Goal: Transaction & Acquisition: Book appointment/travel/reservation

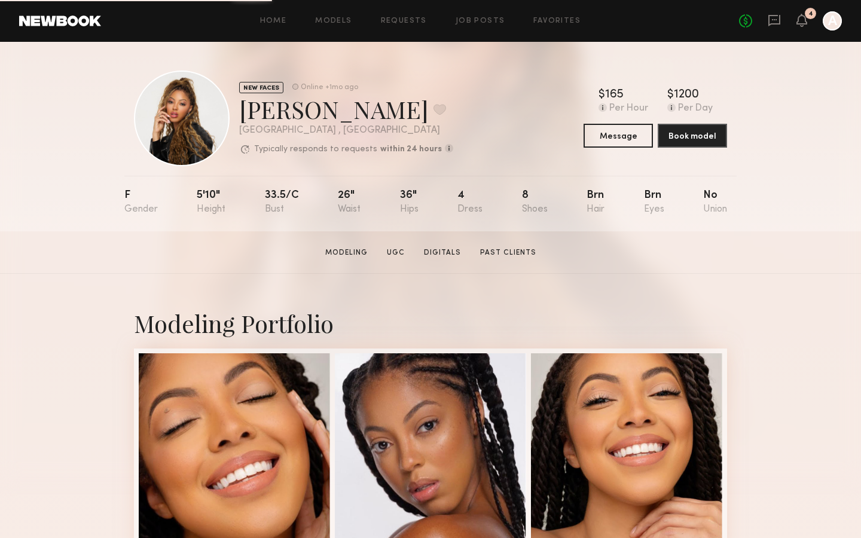
drag, startPoint x: 831, startPoint y: 13, endPoint x: 832, endPoint y: 472, distance: 459.2
click at [777, 22] on icon at bounding box center [774, 20] width 13 height 13
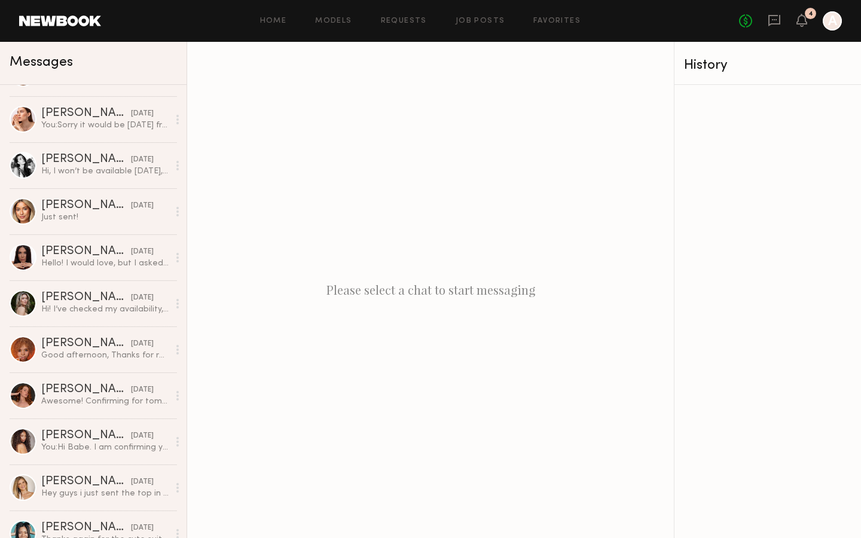
scroll to position [1849, 0]
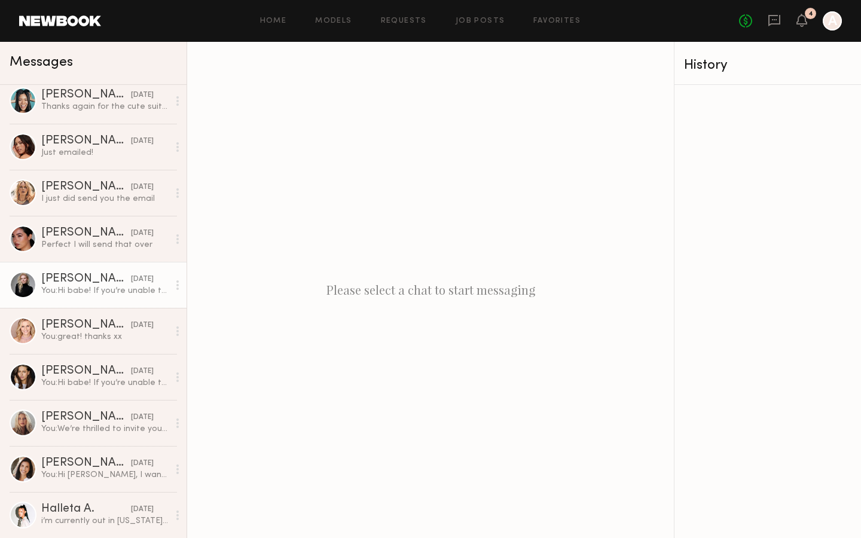
click at [134, 286] on div "You: Hi babe! If you’re unable to attend our casting but would still like to mo…" at bounding box center [104, 290] width 127 height 11
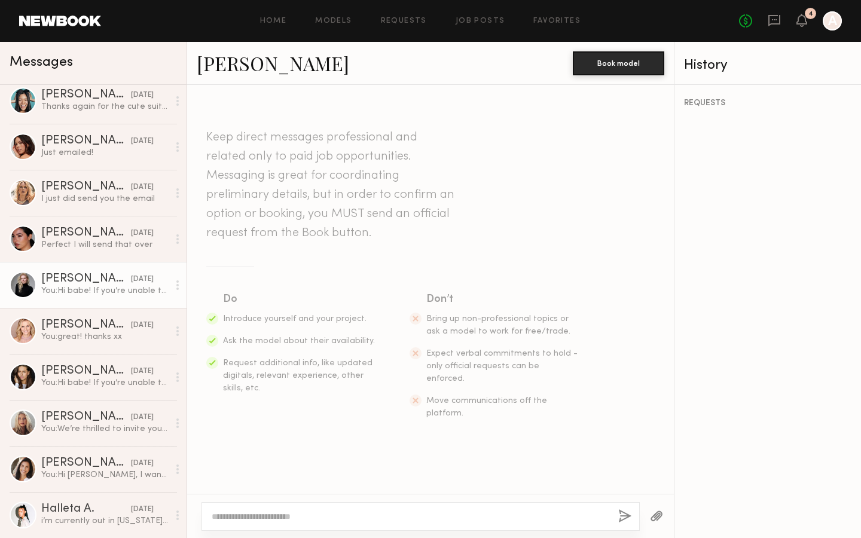
click at [261, 65] on link "[PERSON_NAME]" at bounding box center [273, 63] width 152 height 26
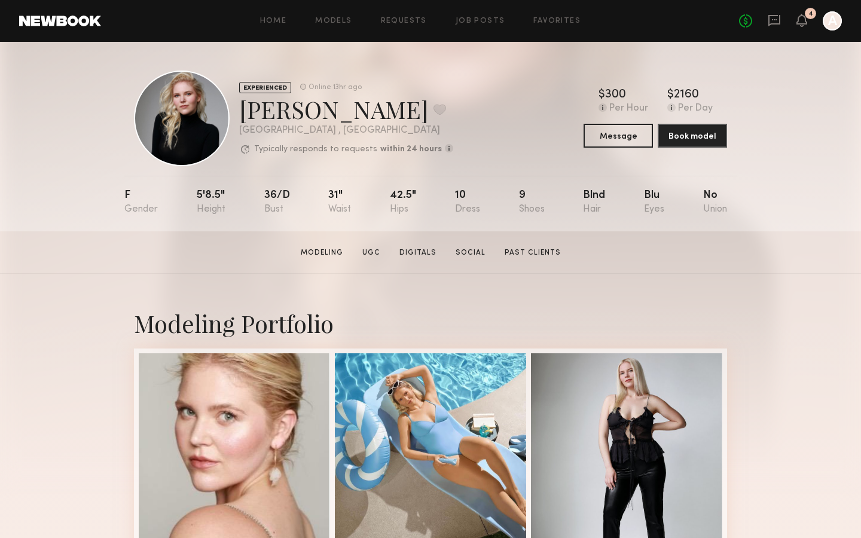
click at [795, 15] on div "No fees up to $5,000 4 A" at bounding box center [790, 20] width 103 height 19
click at [799, 19] on icon at bounding box center [802, 20] width 10 height 8
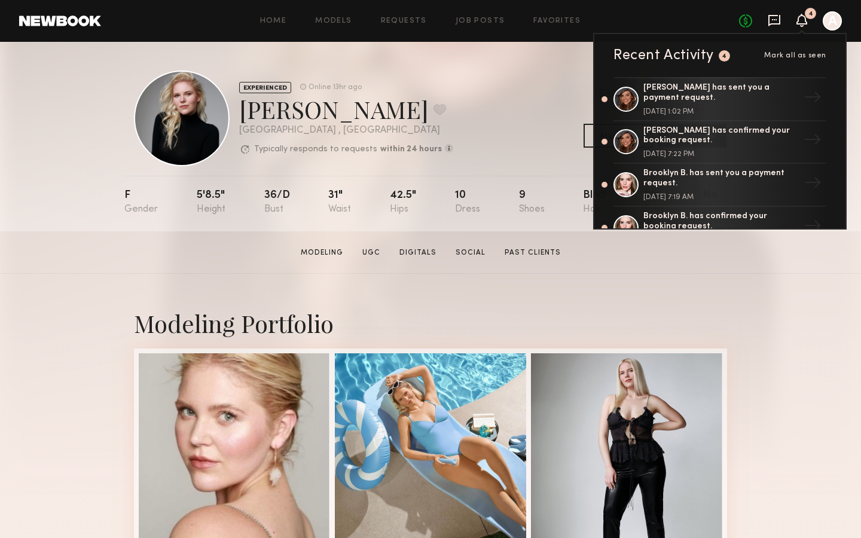
click at [772, 20] on icon at bounding box center [774, 20] width 13 height 13
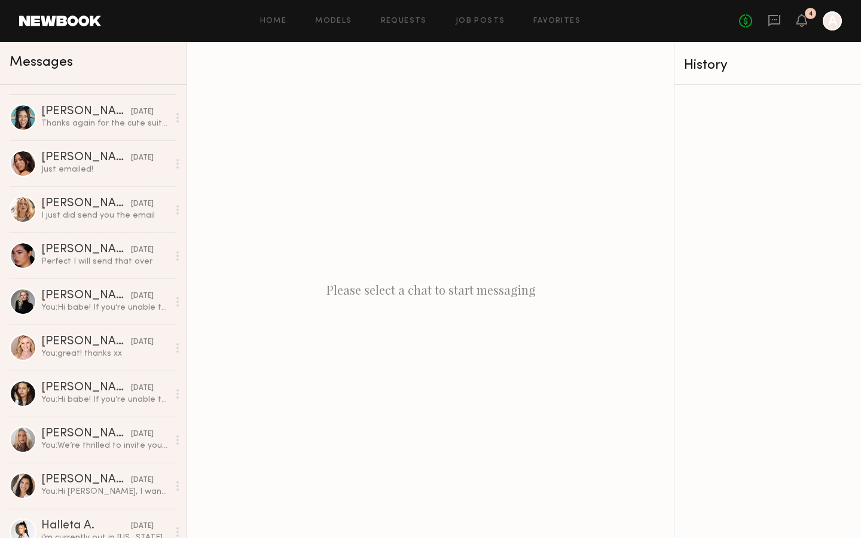
scroll to position [1849, 0]
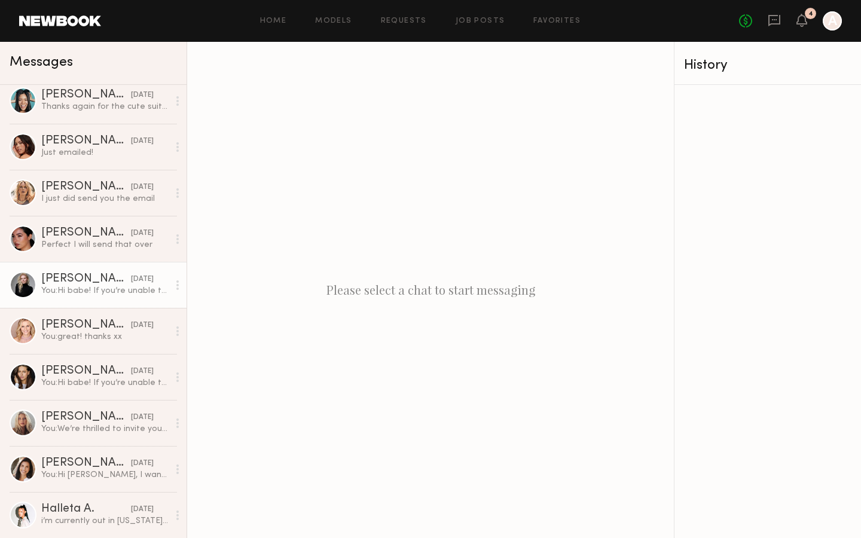
click at [91, 295] on div "You: Hi babe! If you’re unable to attend our casting but would still like to mo…" at bounding box center [104, 290] width 127 height 11
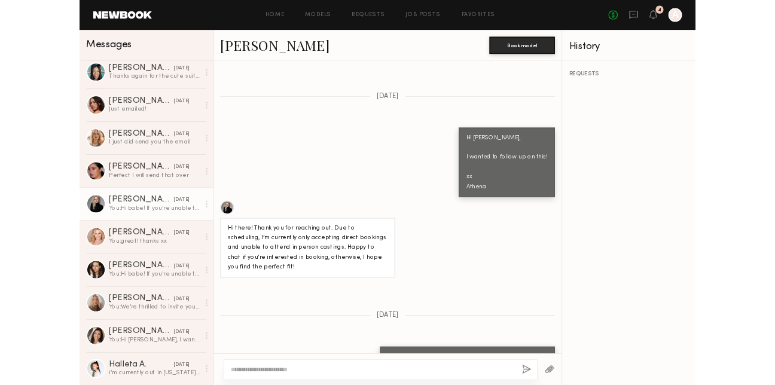
scroll to position [1015, 0]
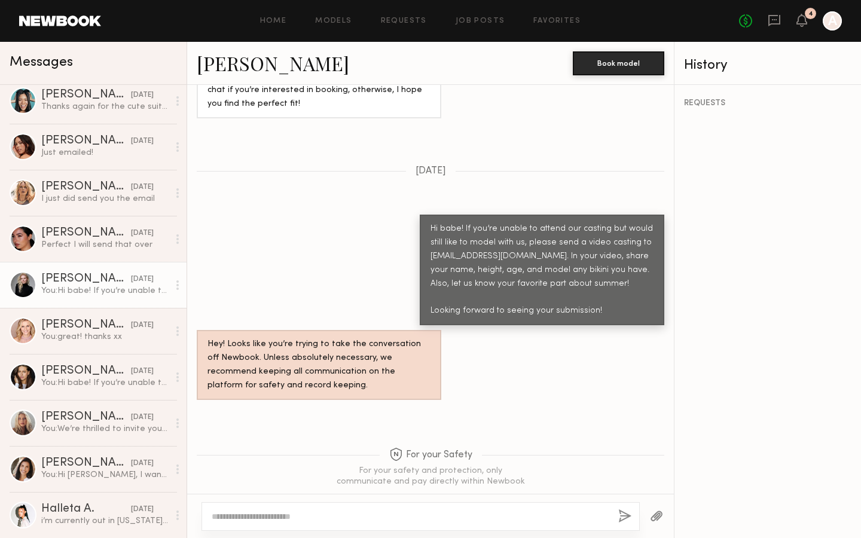
click at [264, 67] on link "[PERSON_NAME]" at bounding box center [273, 63] width 152 height 26
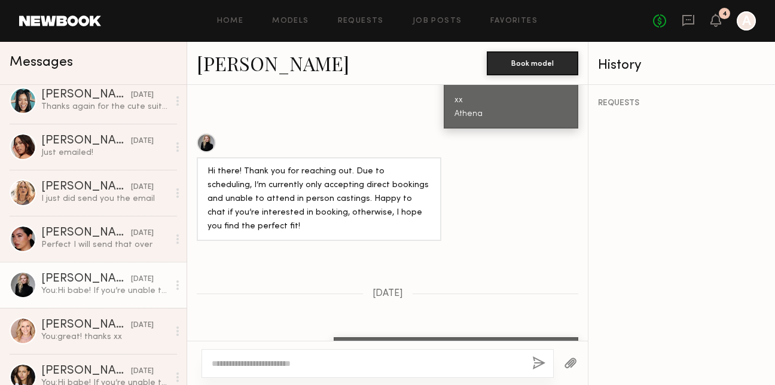
scroll to position [1139, 0]
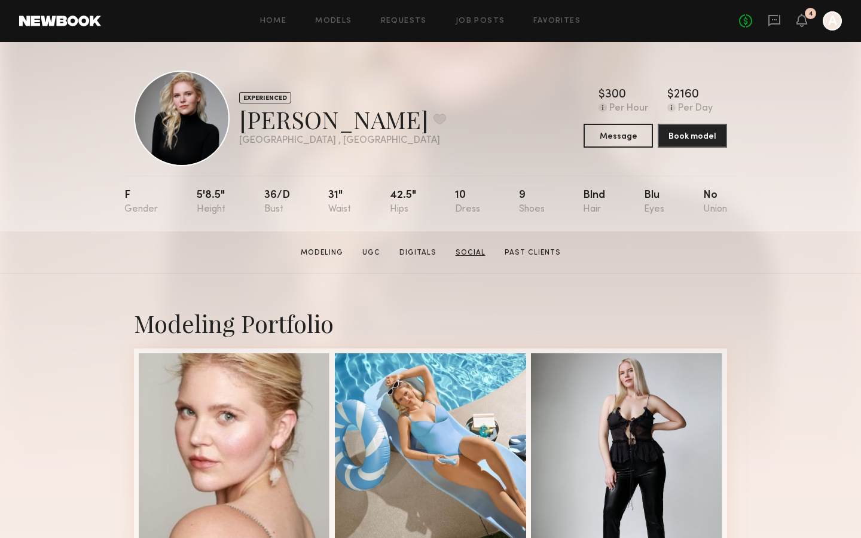
click at [474, 251] on link "Social" at bounding box center [470, 253] width 39 height 11
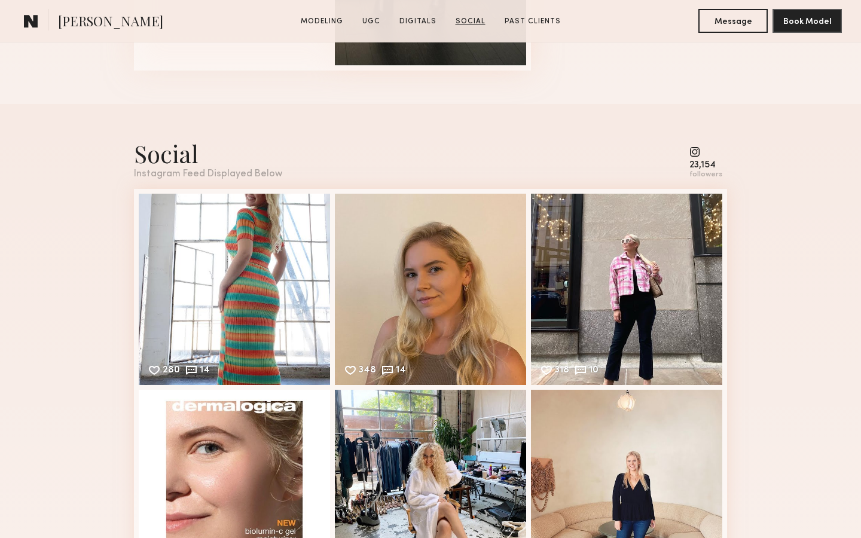
scroll to position [2226, 0]
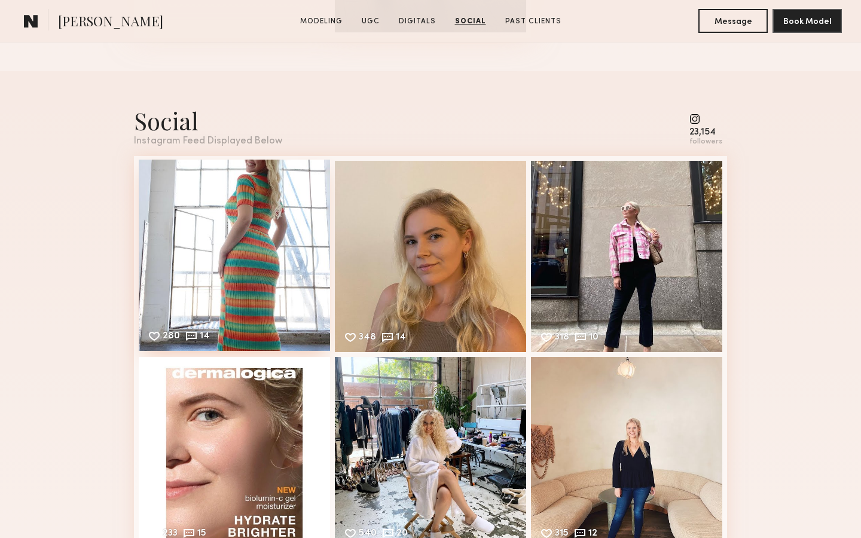
click at [287, 243] on div "280 14 Likes & comments displayed to show model’s engagement" at bounding box center [234, 255] width 191 height 191
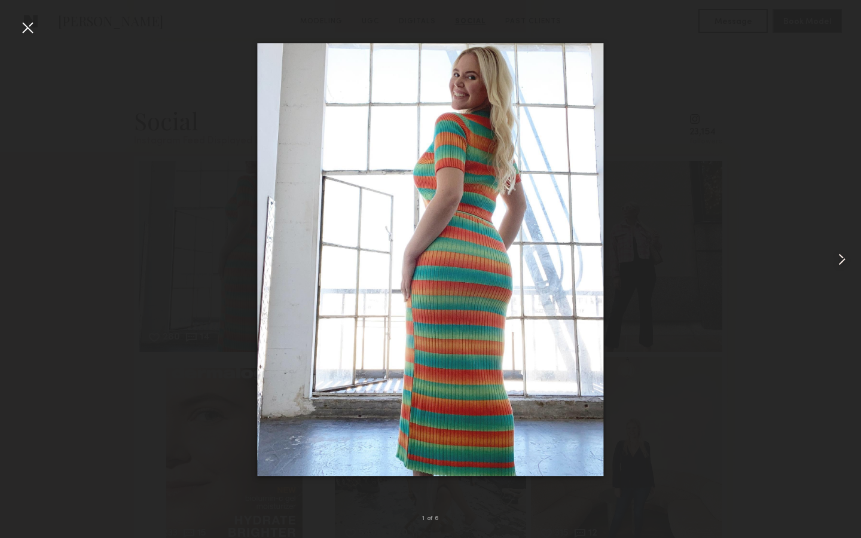
click at [838, 254] on common-icon at bounding box center [841, 259] width 19 height 19
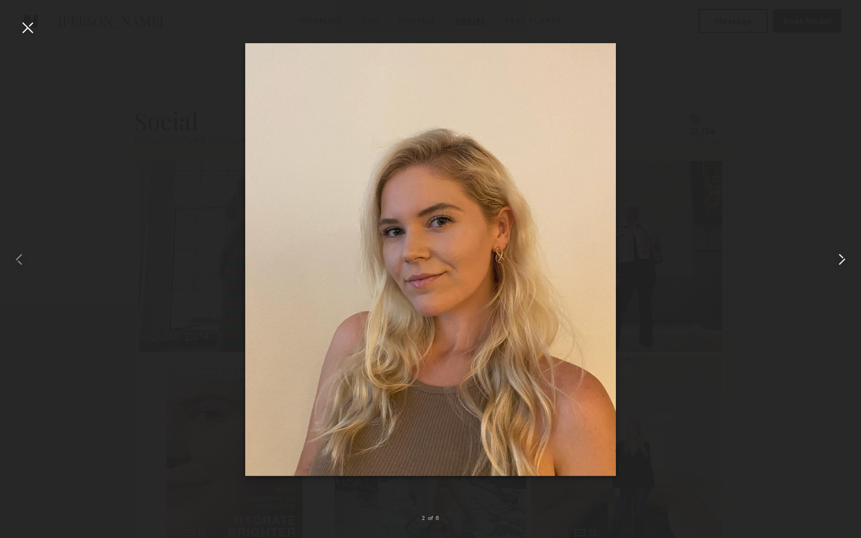
click at [839, 254] on common-icon at bounding box center [841, 259] width 19 height 19
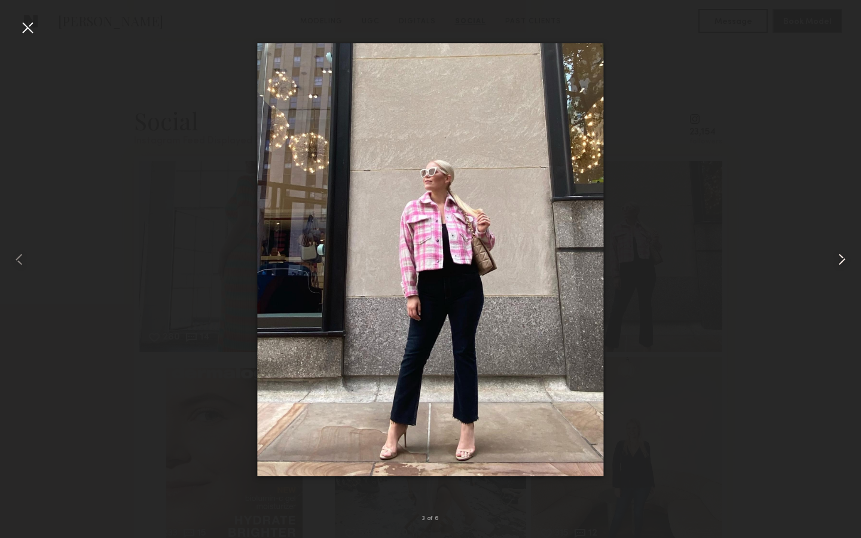
click at [839, 255] on common-icon at bounding box center [841, 259] width 19 height 19
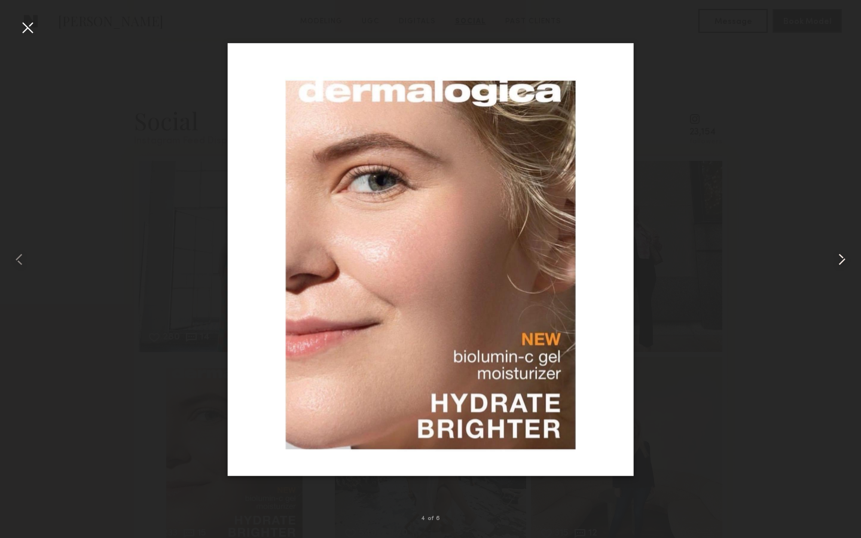
click at [839, 255] on common-icon at bounding box center [841, 259] width 19 height 19
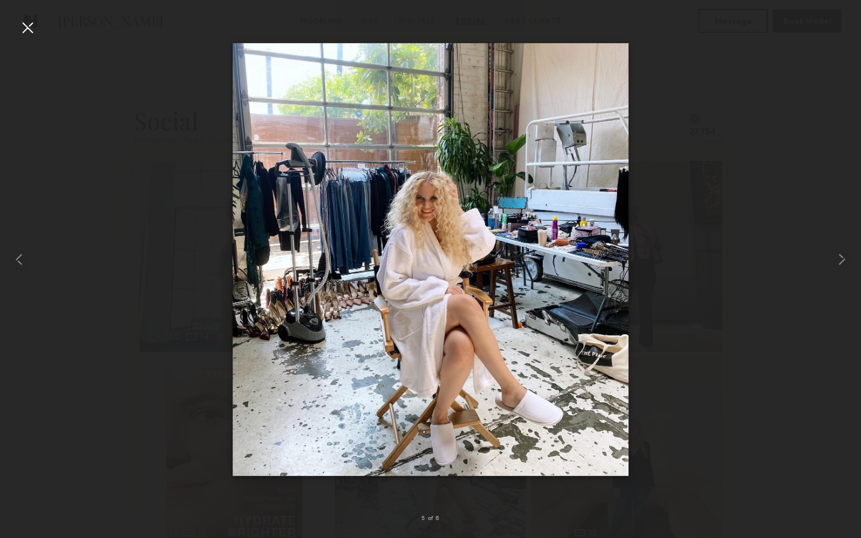
click at [710, 210] on div at bounding box center [430, 259] width 861 height 481
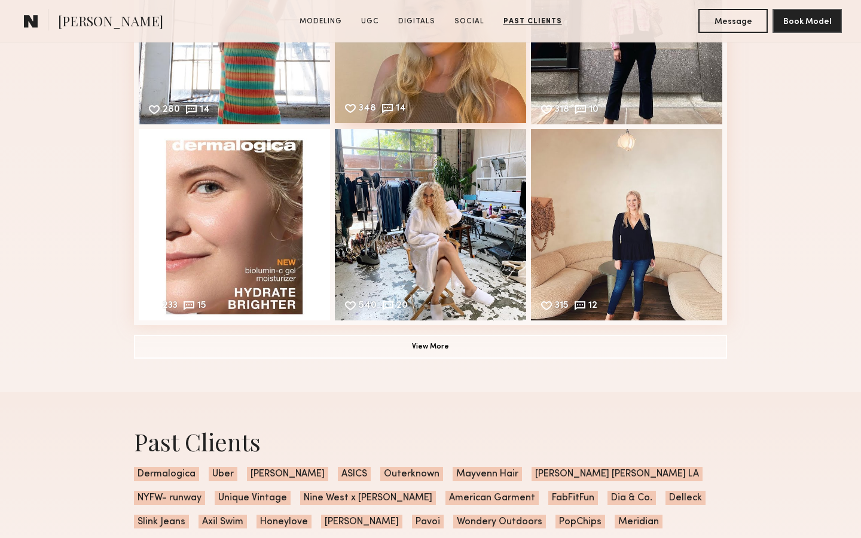
scroll to position [2311, 0]
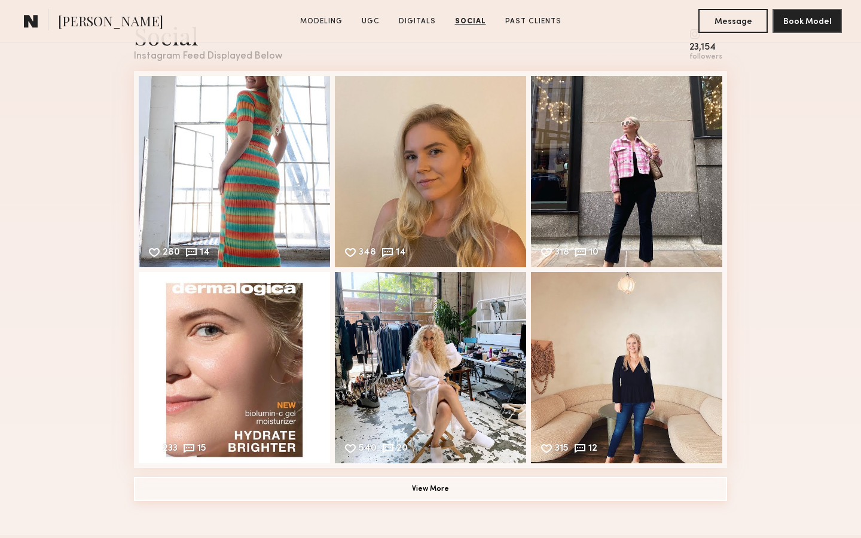
click at [455, 481] on button "View More" at bounding box center [430, 489] width 593 height 24
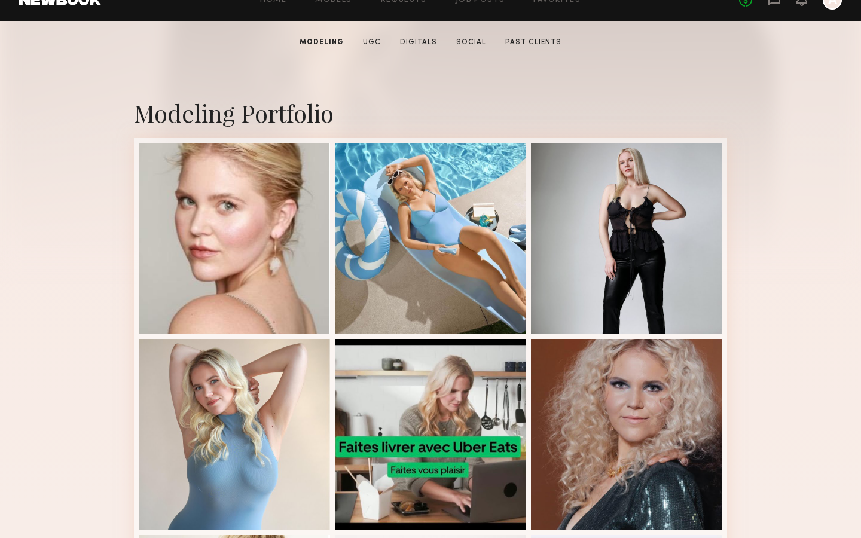
scroll to position [210, 0]
click at [618, 180] on div at bounding box center [626, 237] width 191 height 191
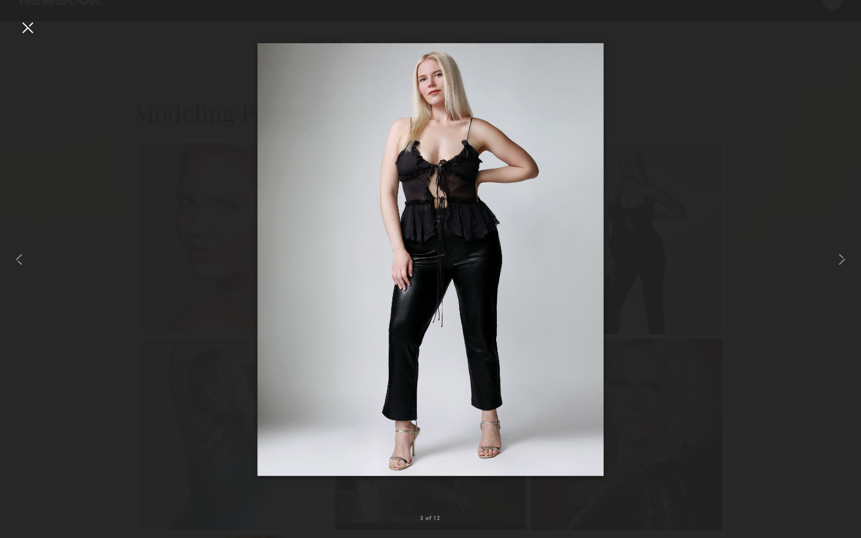
click at [615, 27] on div at bounding box center [430, 259] width 861 height 481
